Goal: Transaction & Acquisition: Purchase product/service

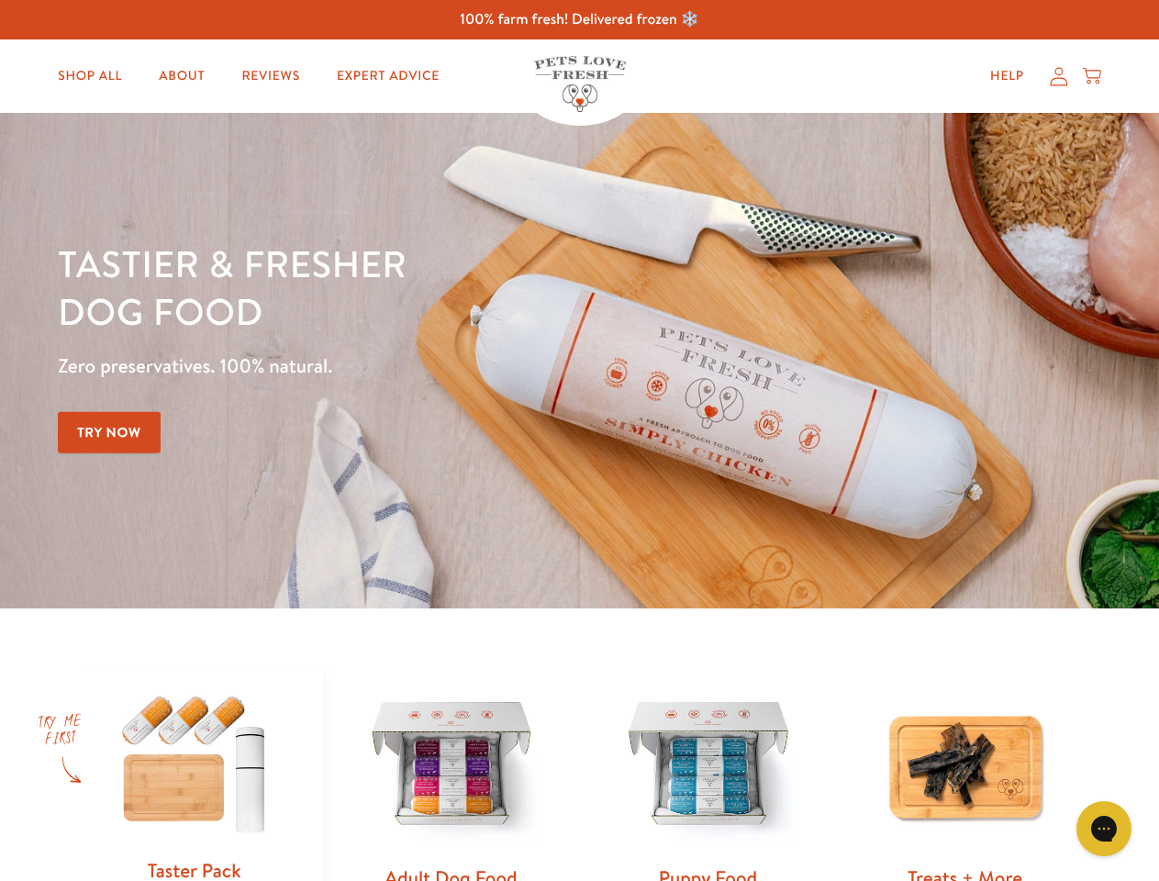
click at [579, 441] on div "Tastier & fresher dog food Zero preservatives. 100% natural. Try Now" at bounding box center [406, 361] width 696 height 242
click at [1104, 829] on icon "Gorgias live chat" at bounding box center [1103, 828] width 17 height 17
